Goal: Transaction & Acquisition: Purchase product/service

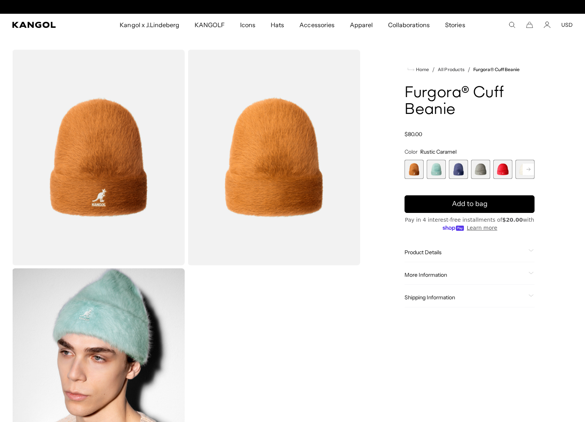
scroll to position [0, 158]
click at [431, 170] on span "2 of 7" at bounding box center [436, 169] width 19 height 19
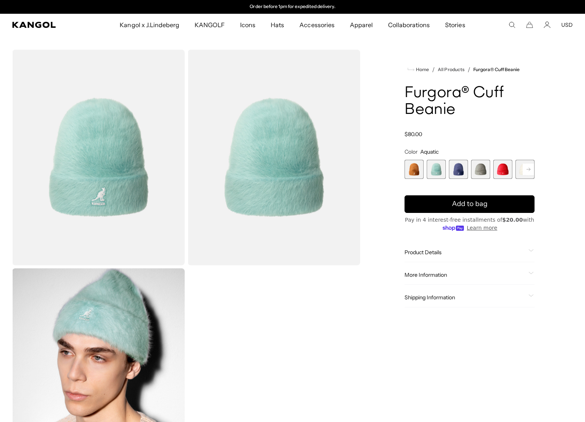
click at [447, 169] on div "Rustic Caramel Variant sold out or unavailable Aquatic Variant sold out or unav…" at bounding box center [470, 169] width 130 height 19
click at [456, 170] on span "3 of 7" at bounding box center [458, 169] width 19 height 19
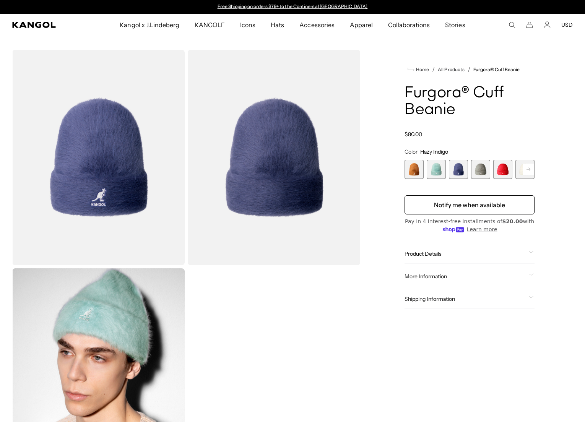
click at [482, 171] on span "4 of 7" at bounding box center [480, 169] width 19 height 19
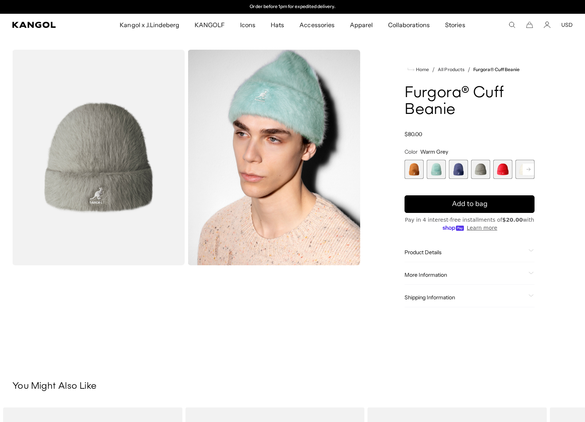
click at [504, 167] on span "5 of 7" at bounding box center [503, 169] width 19 height 19
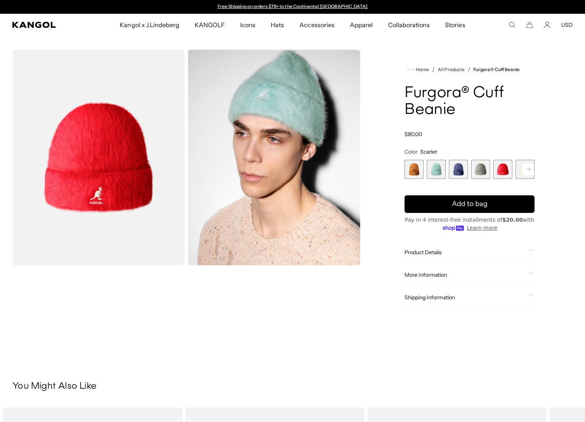
click at [520, 167] on span "6 of 7" at bounding box center [525, 169] width 19 height 19
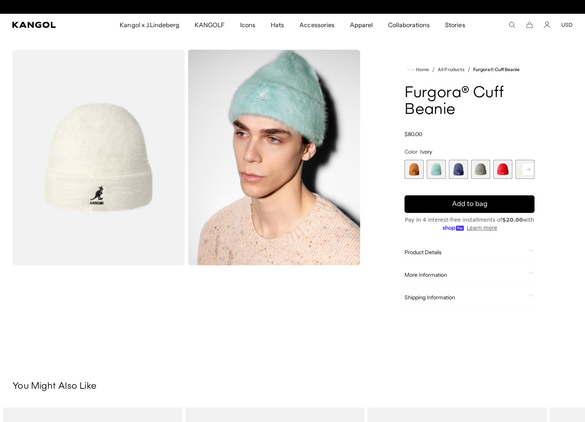
scroll to position [0, 158]
